Goal: Transaction & Acquisition: Subscribe to service/newsletter

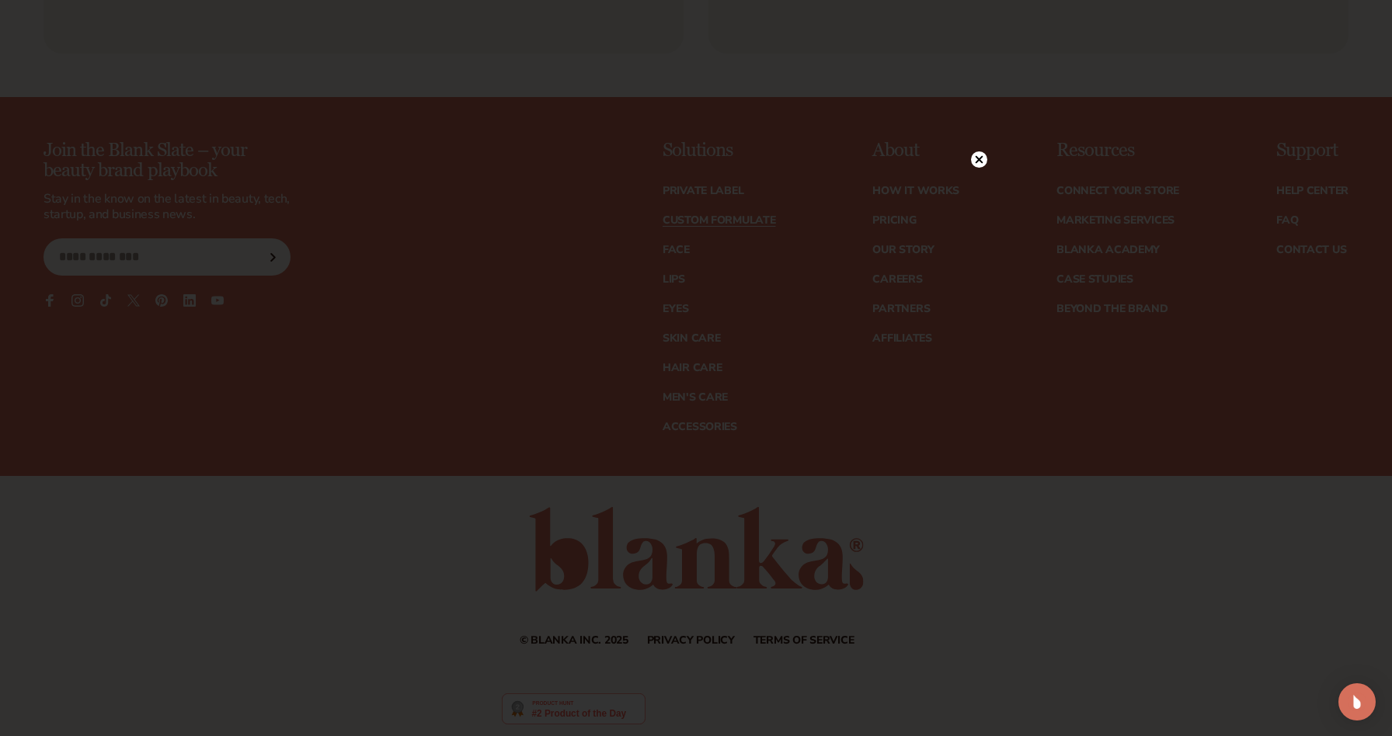
scroll to position [2332, 0]
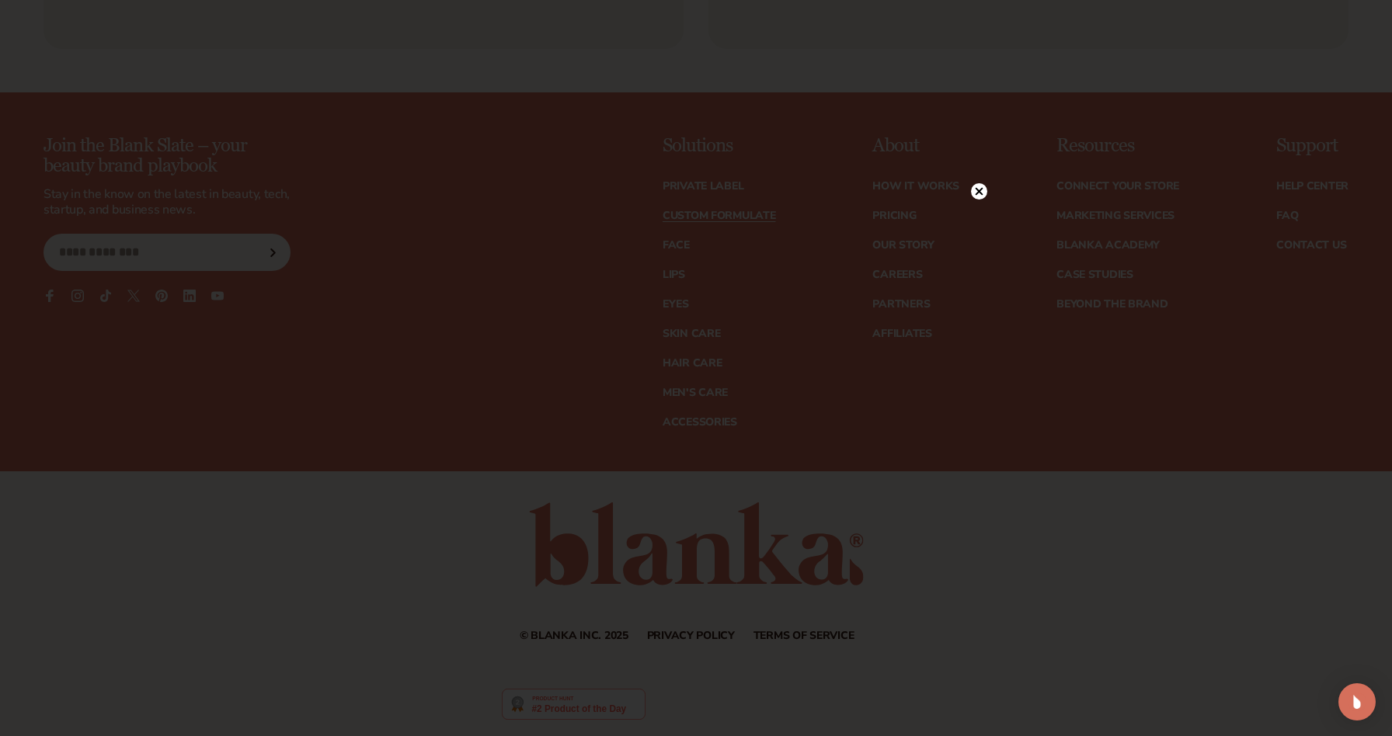
click at [978, 193] on icon at bounding box center [980, 191] width 8 height 8
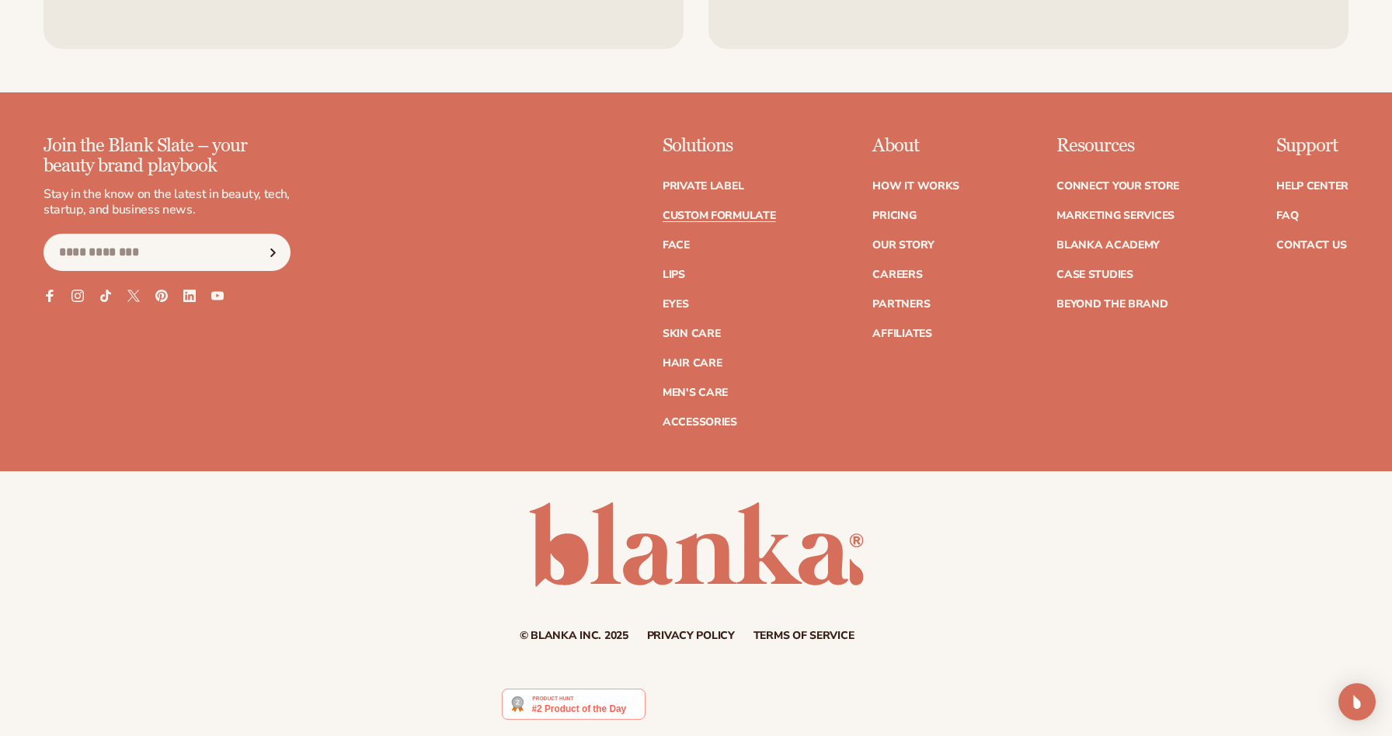
click at [697, 177] on ul "Private label Custom formulate Face Lips Eyes Skin Care" at bounding box center [719, 296] width 113 height 263
click at [694, 186] on link "Private label" at bounding box center [703, 186] width 81 height 11
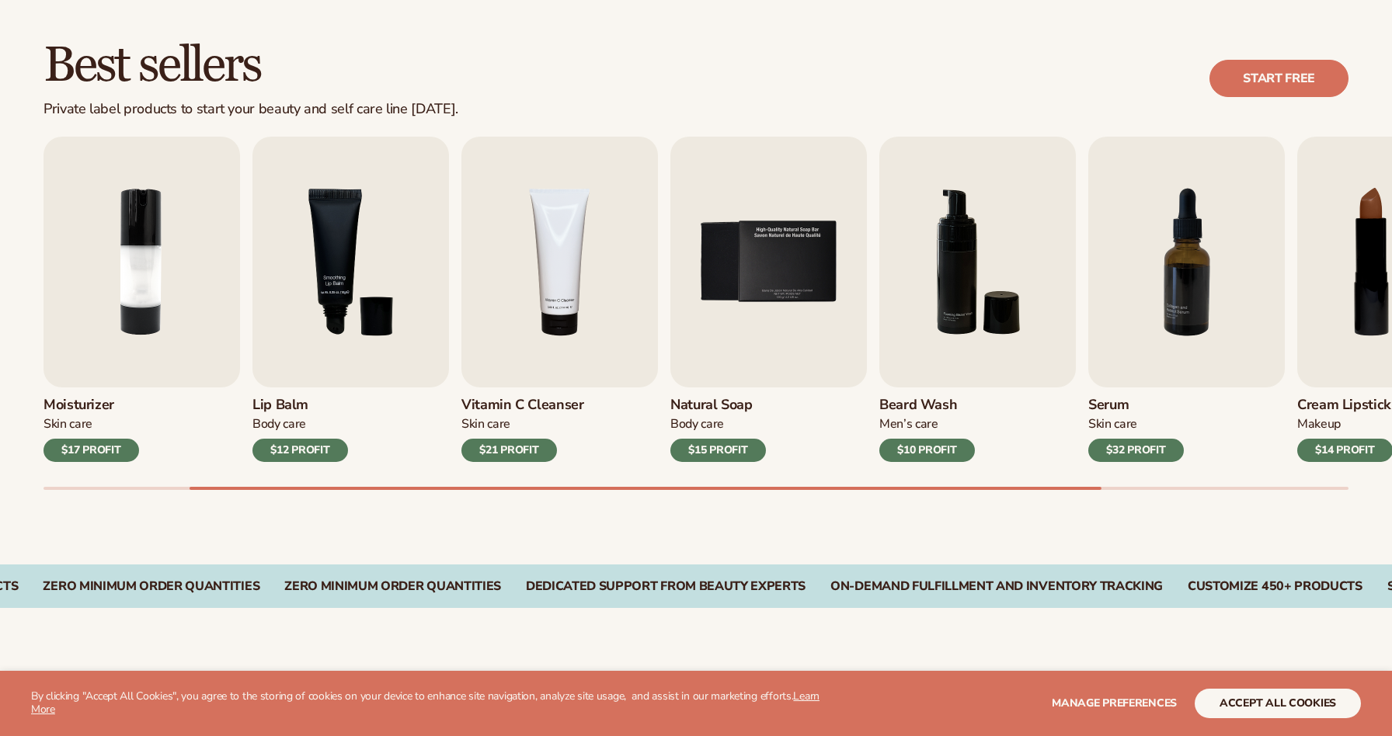
scroll to position [436, 0]
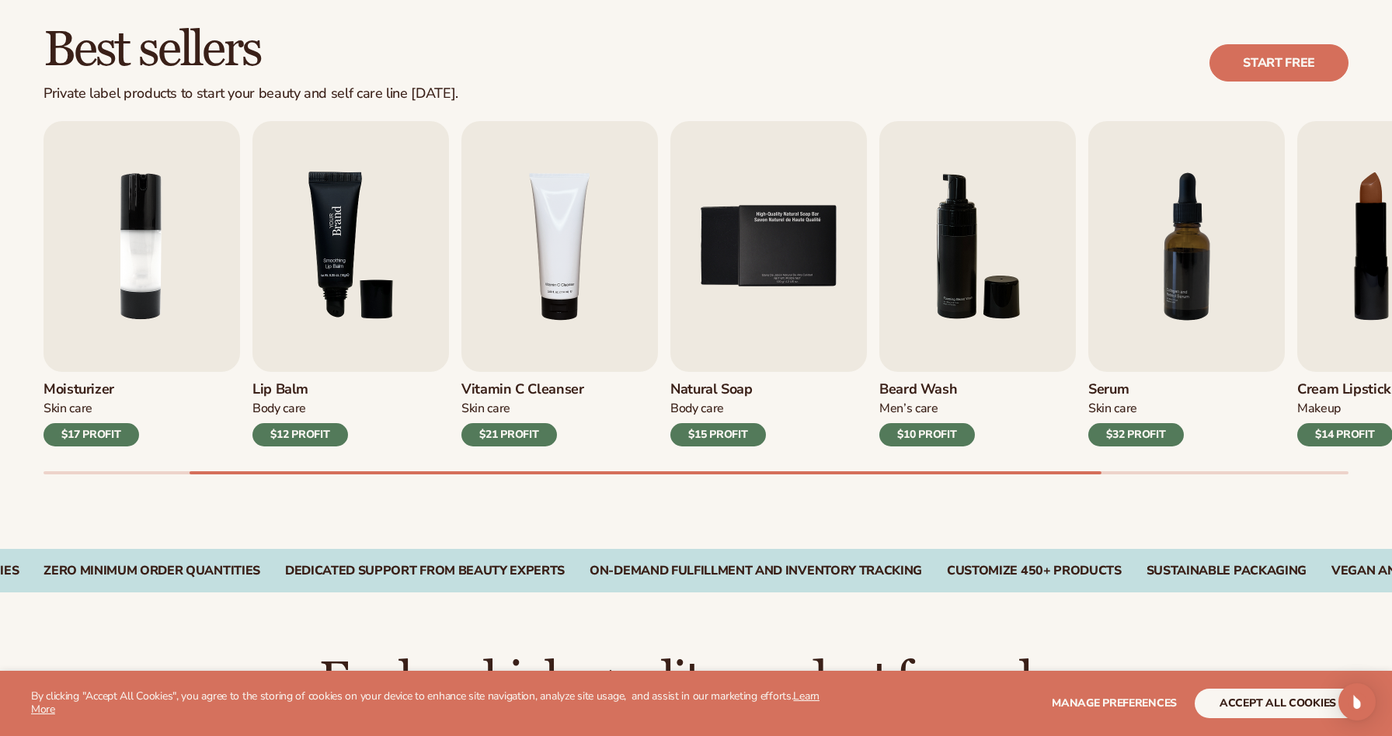
click at [338, 248] on img "3 / 9" at bounding box center [350, 246] width 197 height 251
click at [343, 279] on img "3 / 9" at bounding box center [350, 246] width 197 height 251
click at [294, 434] on div "$12 PROFIT" at bounding box center [300, 434] width 96 height 23
click at [277, 388] on h3 "Lip Balm" at bounding box center [300, 389] width 96 height 17
click at [275, 412] on div "Body Care" at bounding box center [300, 409] width 96 height 16
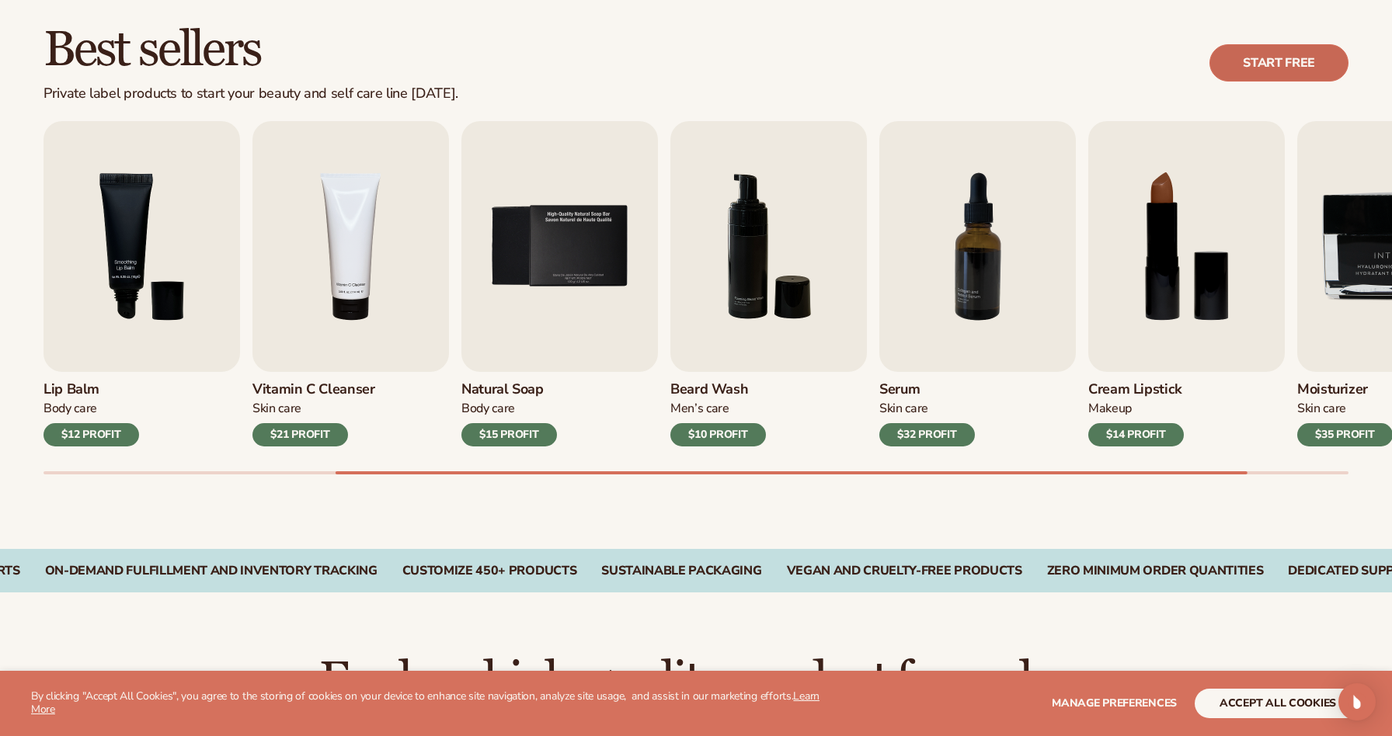
click at [1310, 61] on link "Start free" at bounding box center [1278, 62] width 139 height 37
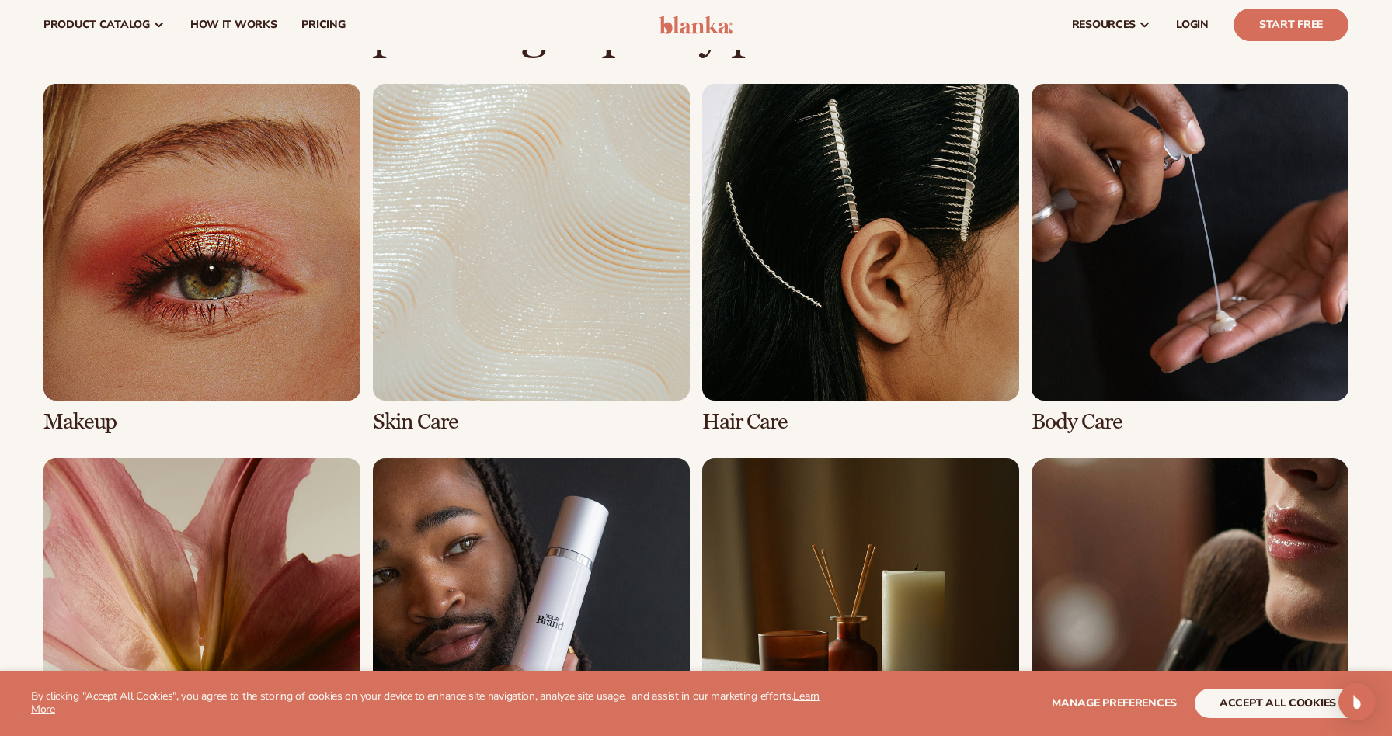
scroll to position [1084, 0]
click at [521, 289] on link "2 / 8" at bounding box center [531, 260] width 317 height 350
click at [426, 419] on link "2 / 8" at bounding box center [531, 260] width 317 height 350
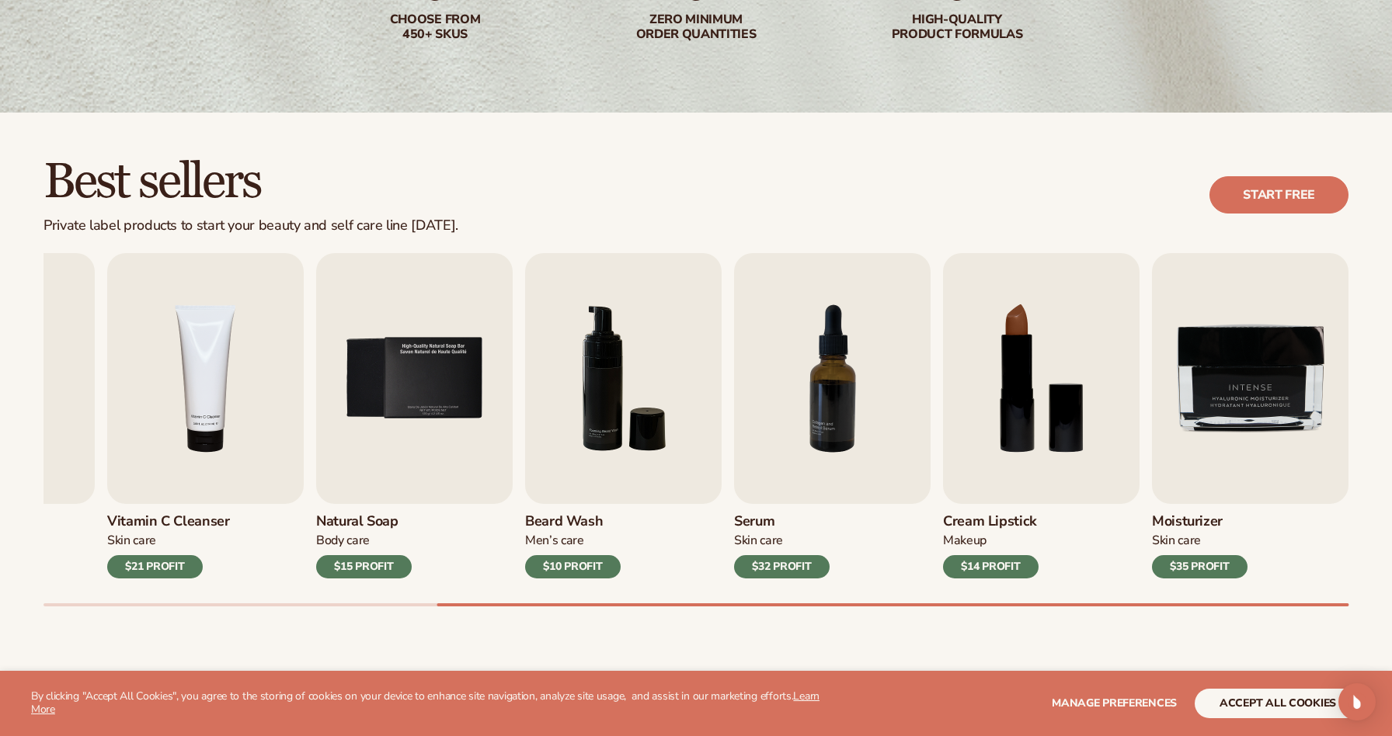
scroll to position [0, 0]
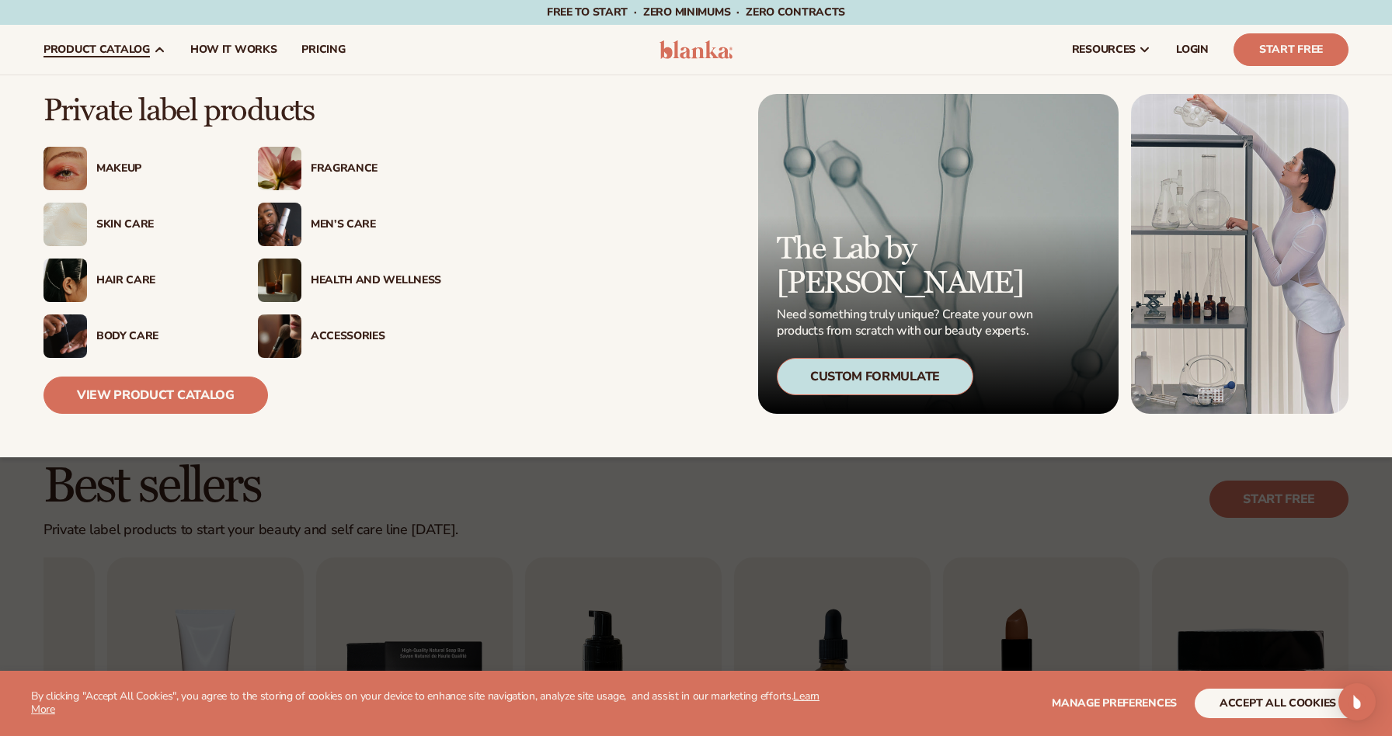
click at [117, 224] on div "Skin Care" at bounding box center [161, 224] width 130 height 13
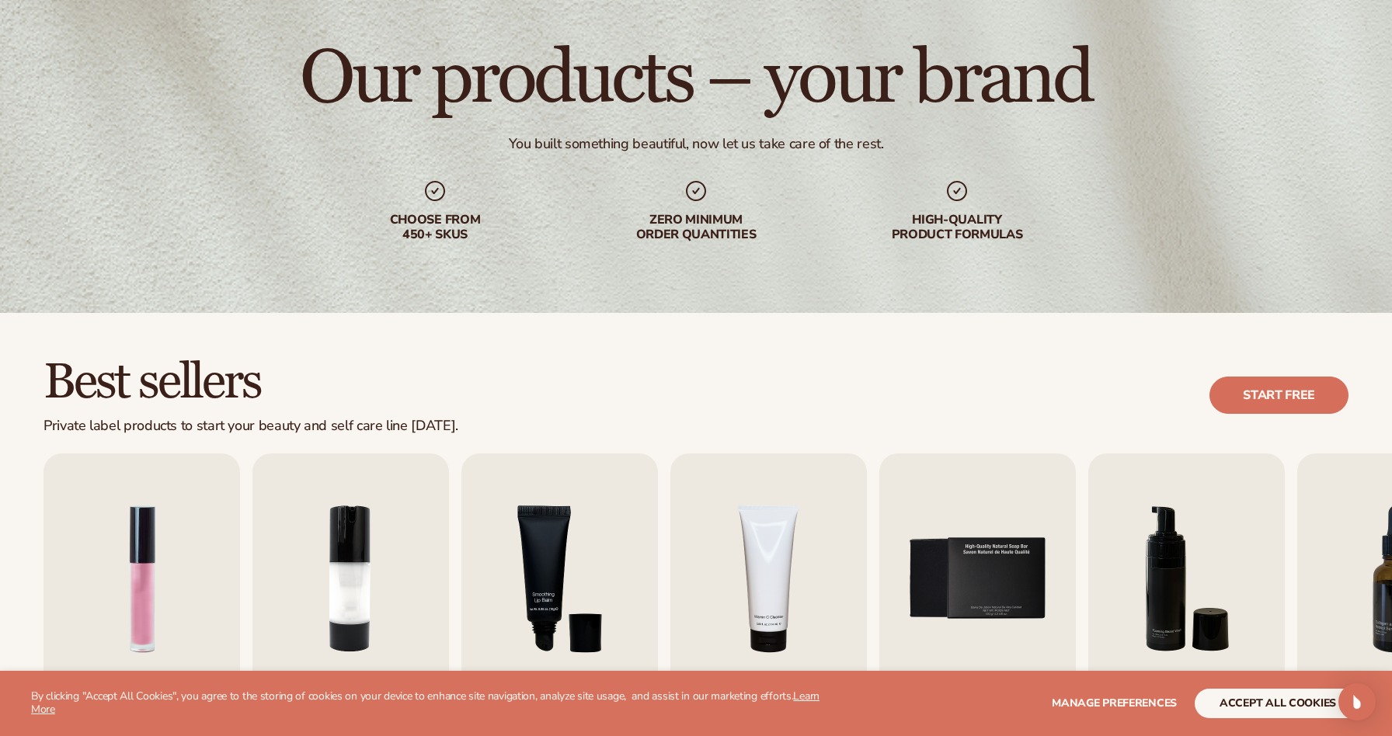
scroll to position [446, 0]
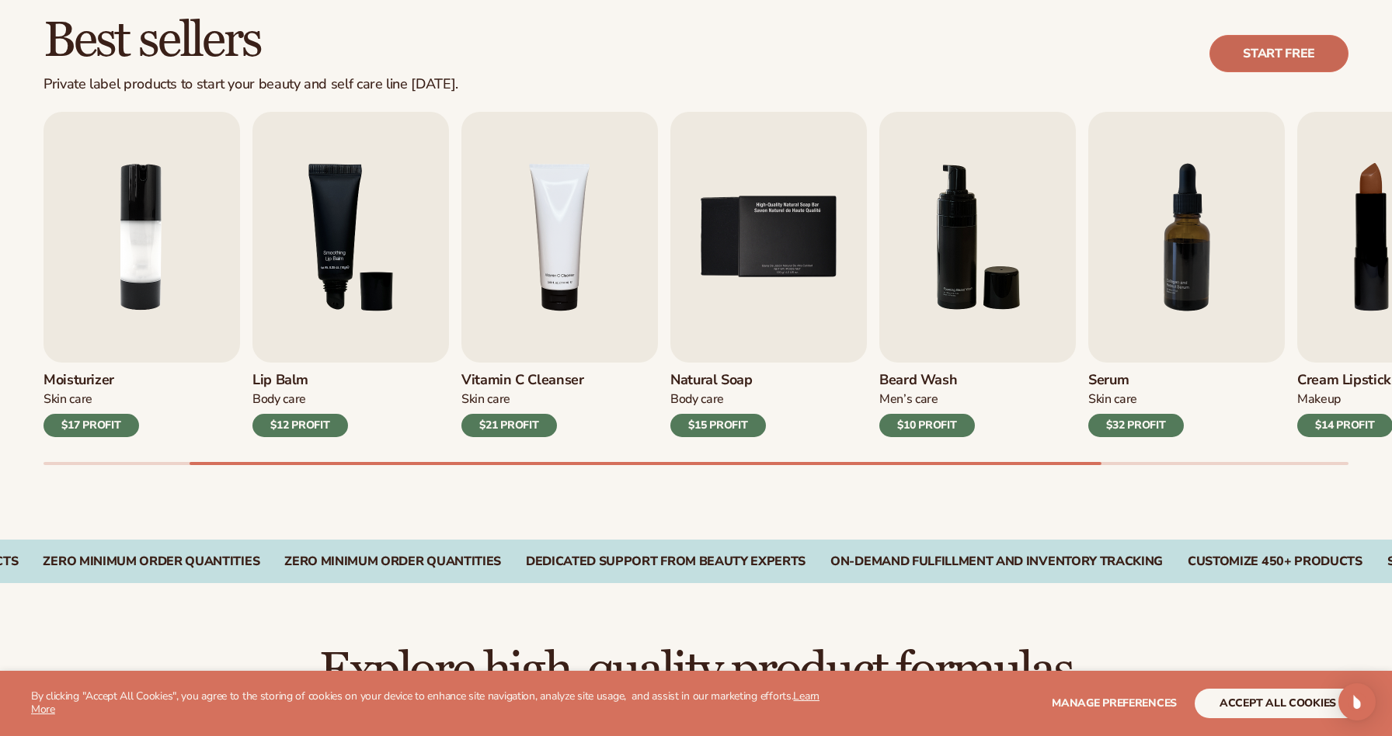
click at [1293, 58] on link "Start free" at bounding box center [1278, 53] width 139 height 37
